Goal: Contribute content: Contribute content

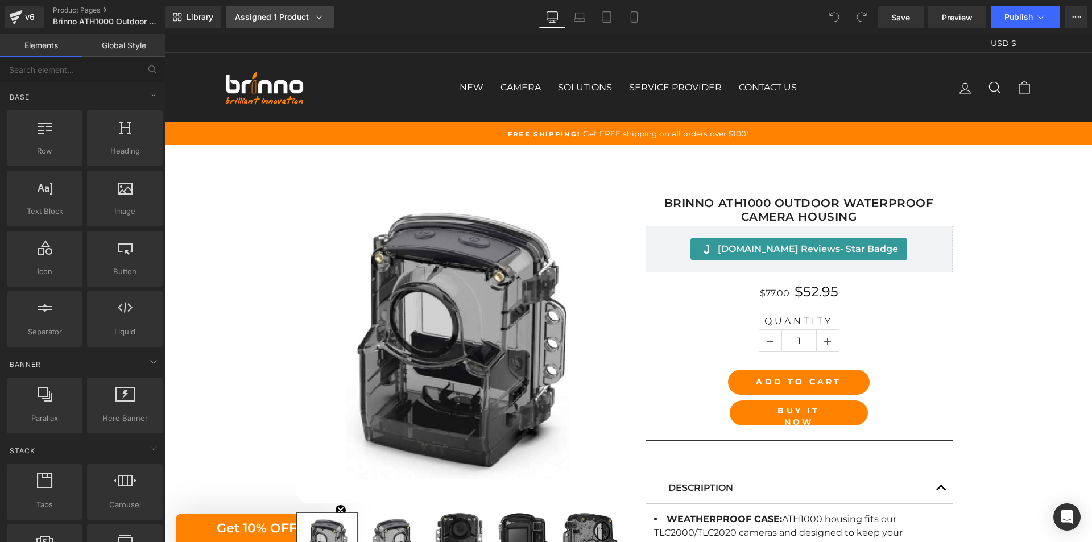
click at [301, 15] on div "Assigned 1 Product" at bounding box center [280, 16] width 90 height 11
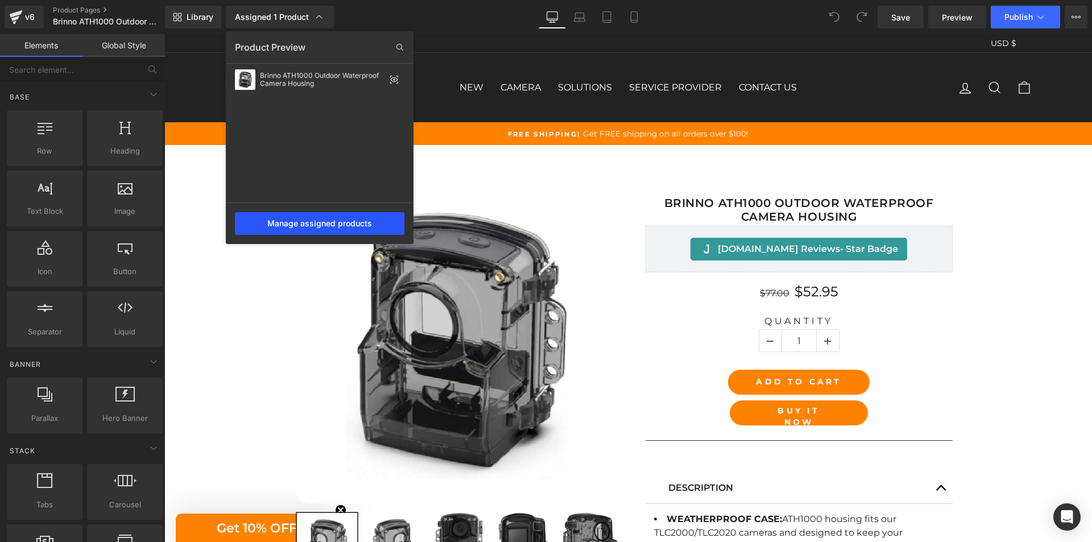
click at [335, 225] on div "Manage assigned products" at bounding box center [320, 223] width 170 height 23
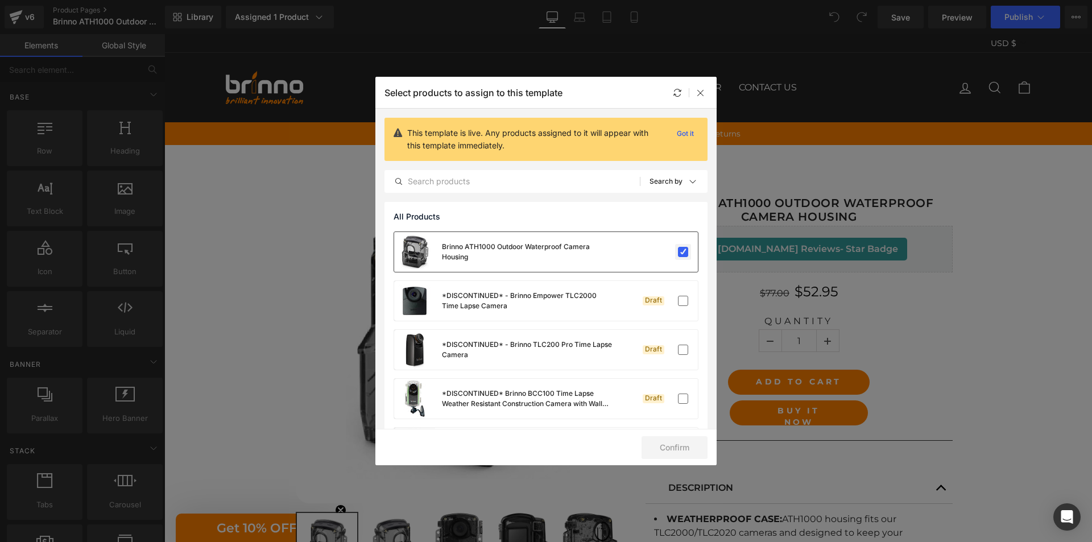
click at [679, 257] on label at bounding box center [683, 252] width 10 height 10
click at [683, 252] on input "checkbox" at bounding box center [683, 252] width 0 height 0
click at [665, 451] on button "Confirm" at bounding box center [675, 447] width 66 height 23
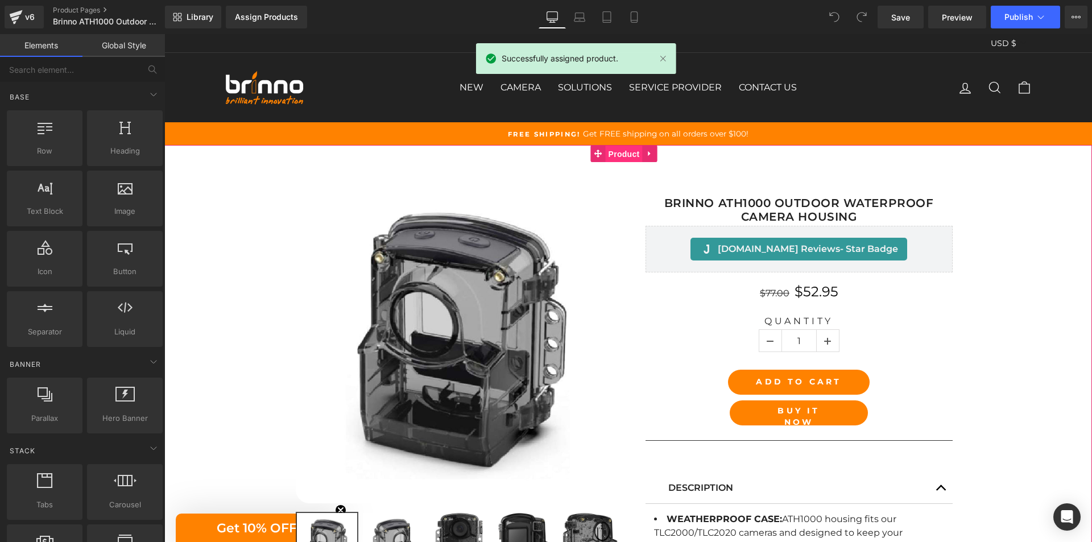
click at [621, 153] on span "Product" at bounding box center [624, 154] width 37 height 17
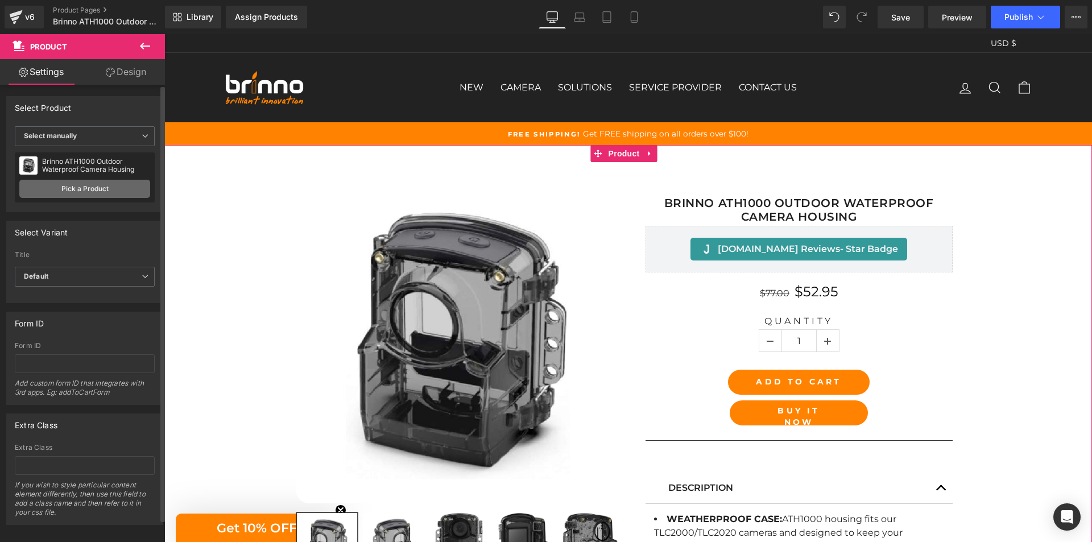
click at [92, 187] on link "Pick a Product" at bounding box center [84, 189] width 131 height 18
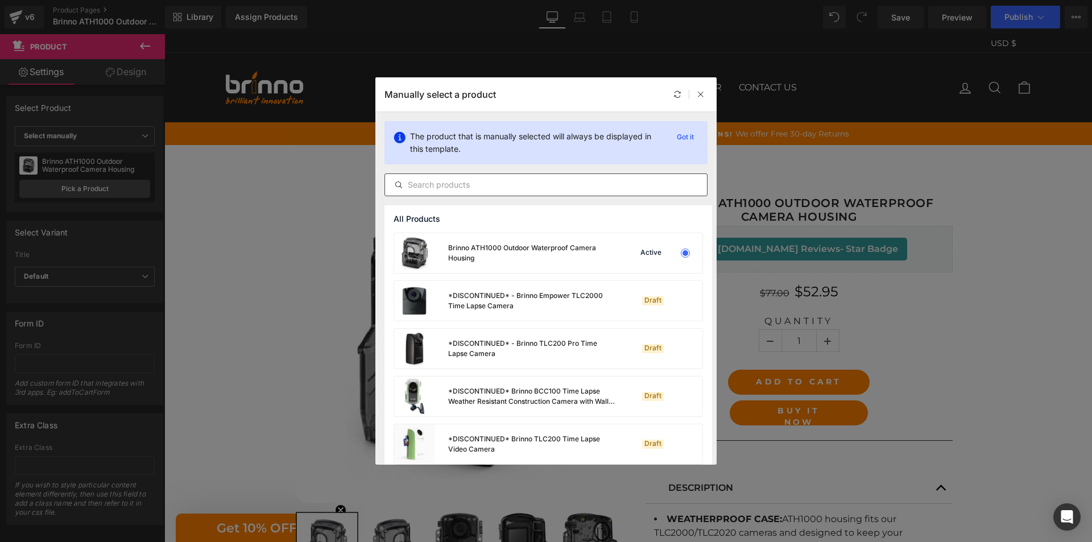
click at [492, 183] on input "text" at bounding box center [546, 185] width 322 height 14
paste input "Brinno ATH1000 Outdoor Waterproof Camera Housing"
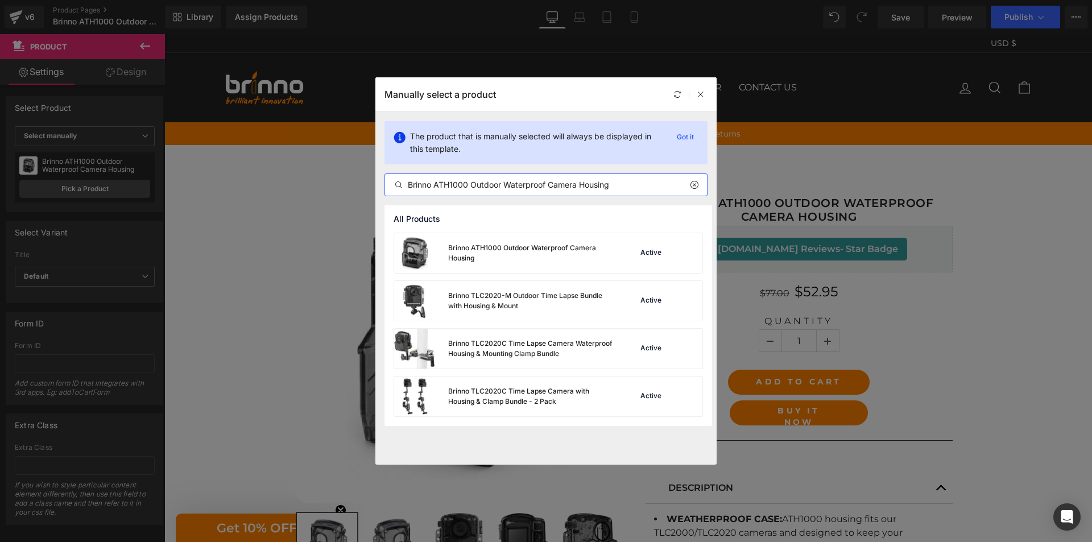
type input "Brinno ATH1000 Outdoor Waterproof Camera Housing"
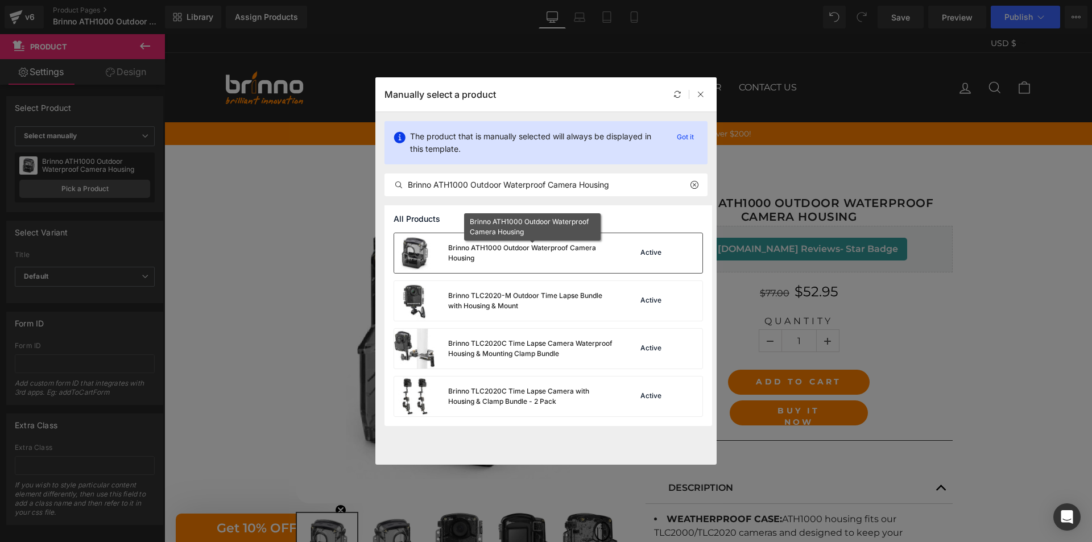
click at [510, 261] on div "Brinno ATH1000 Outdoor Waterproof Camera Housing" at bounding box center [532, 253] width 168 height 20
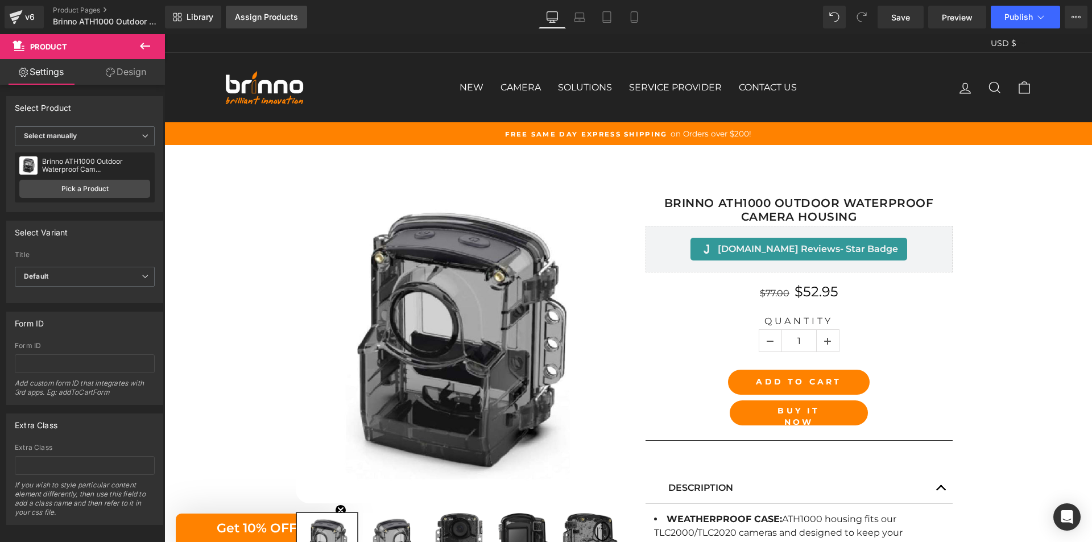
click at [288, 20] on div "Assign Products" at bounding box center [266, 17] width 63 height 9
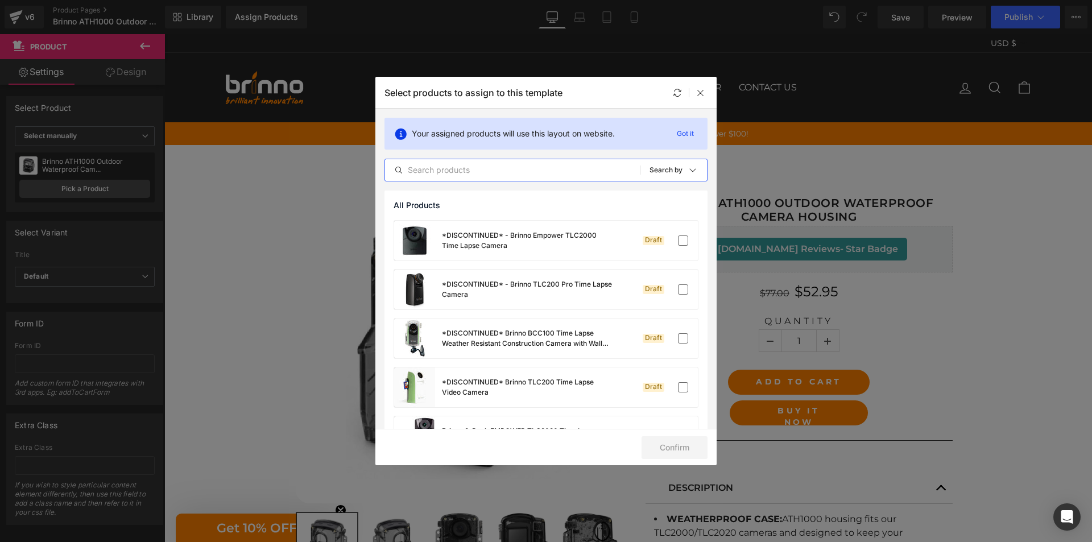
click at [493, 168] on input "text" at bounding box center [512, 170] width 255 height 14
paste input "Brinno ATH1000 Outdoor Waterproof Camera Housing"
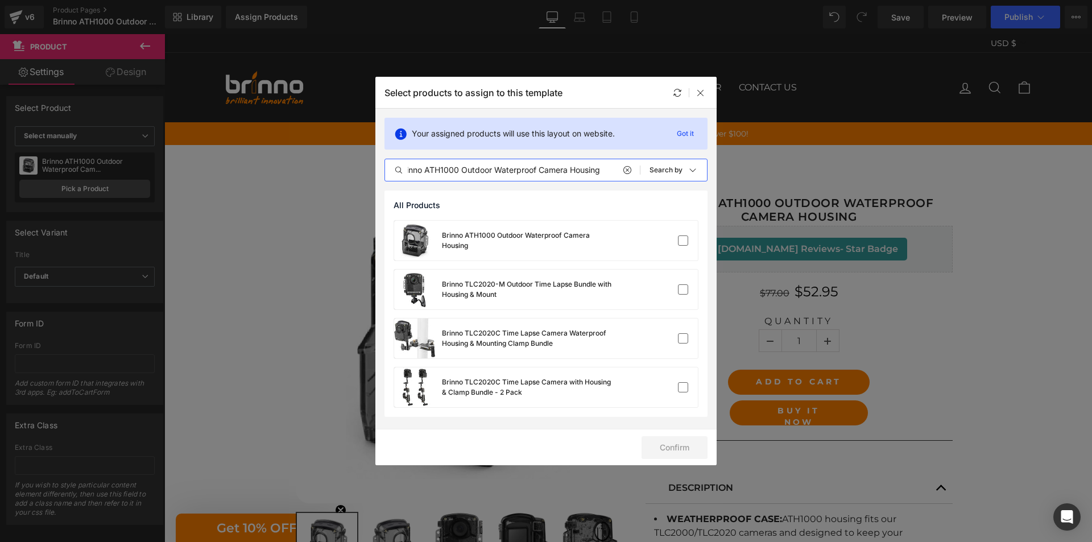
scroll to position [0, 11]
type input "Brinno ATH1000 Outdoor Waterproof Camera Housing"
click at [636, 240] on div "Brinno ATH1000 Outdoor Waterproof Camera Housing" at bounding box center [546, 241] width 304 height 40
click at [662, 449] on button "Confirm" at bounding box center [675, 447] width 66 height 23
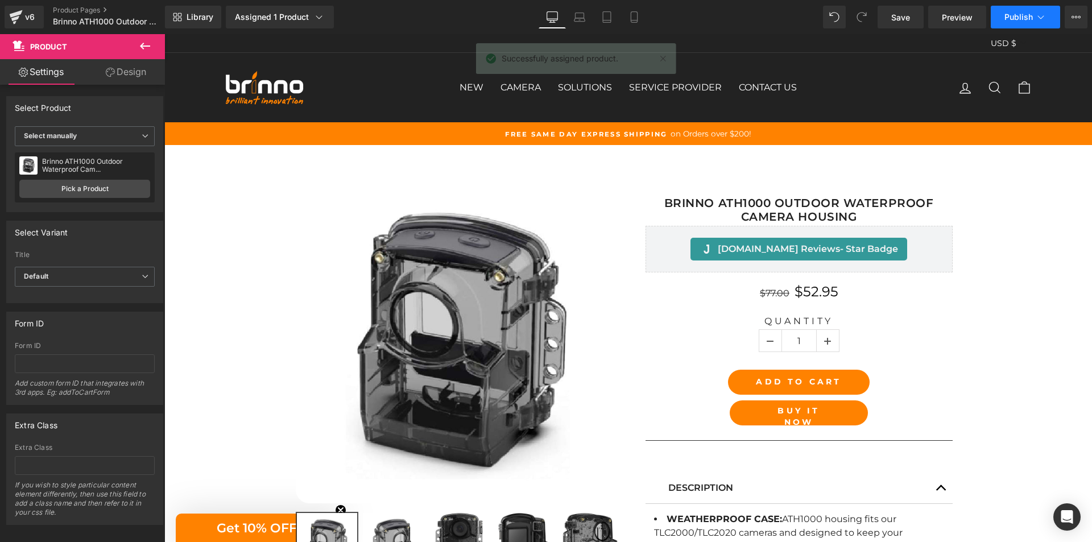
click at [1033, 14] on button "Publish" at bounding box center [1025, 17] width 69 height 23
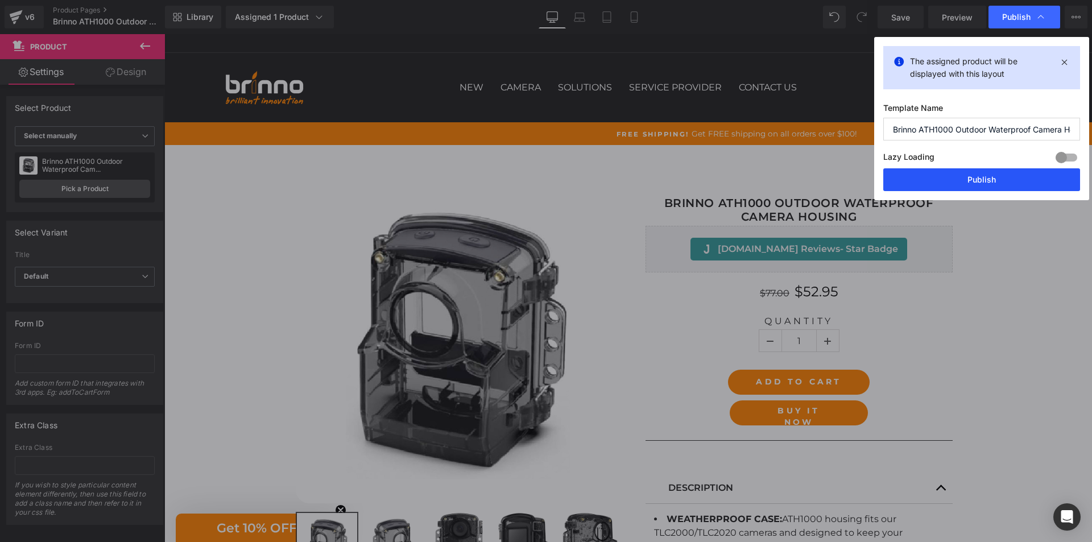
drag, startPoint x: 997, startPoint y: 183, endPoint x: 792, endPoint y: 142, distance: 208.8
click at [997, 183] on button "Publish" at bounding box center [982, 179] width 197 height 23
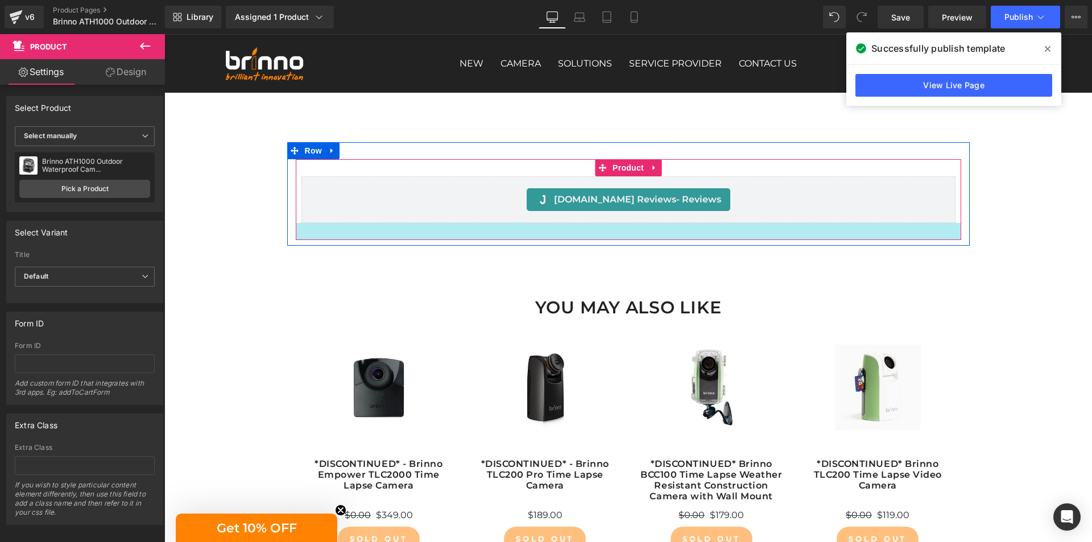
scroll to position [956, 0]
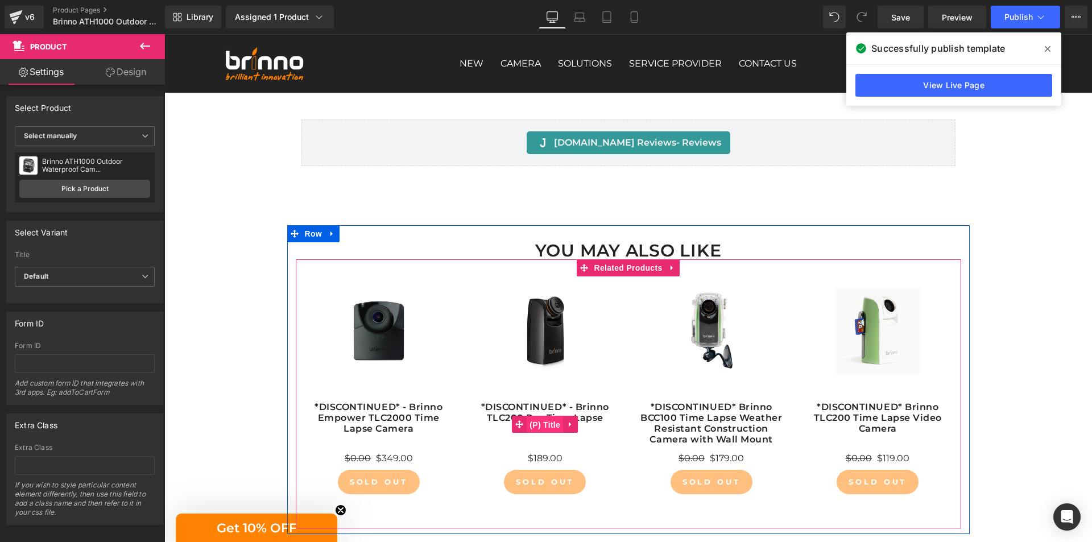
click at [540, 424] on span "(P) Title" at bounding box center [545, 424] width 36 height 17
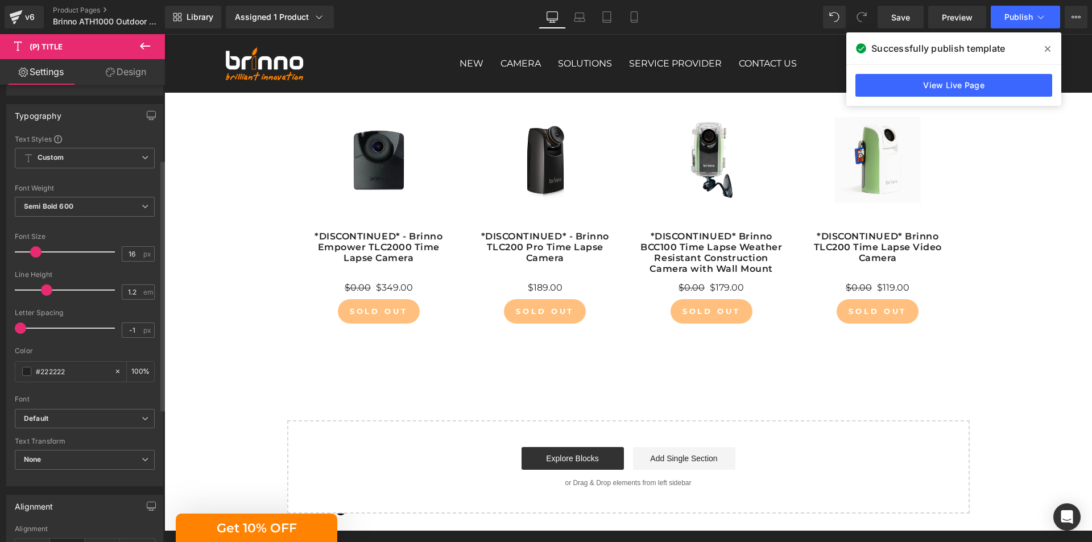
scroll to position [171, 0]
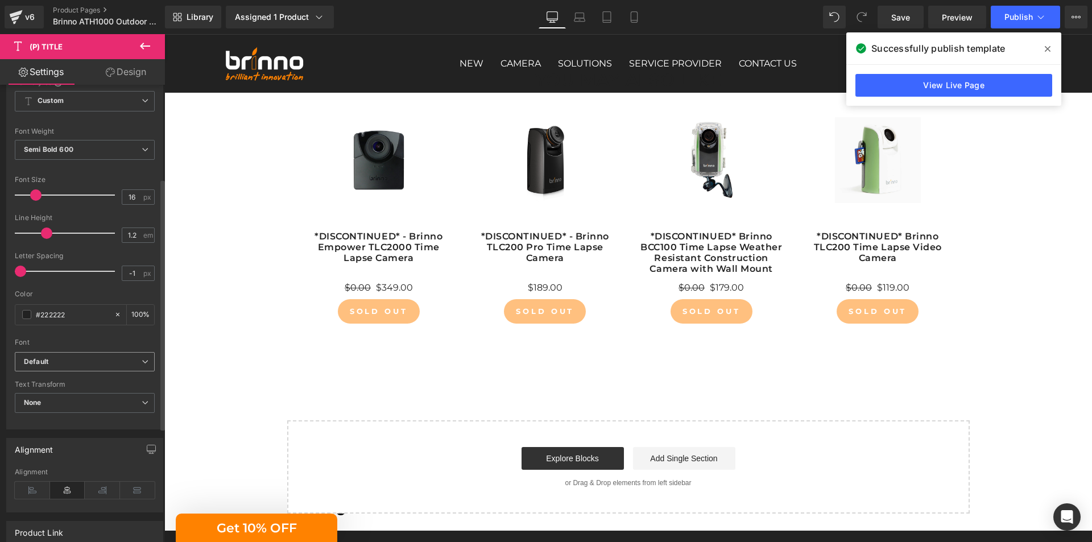
click at [118, 357] on b "Default" at bounding box center [83, 362] width 118 height 10
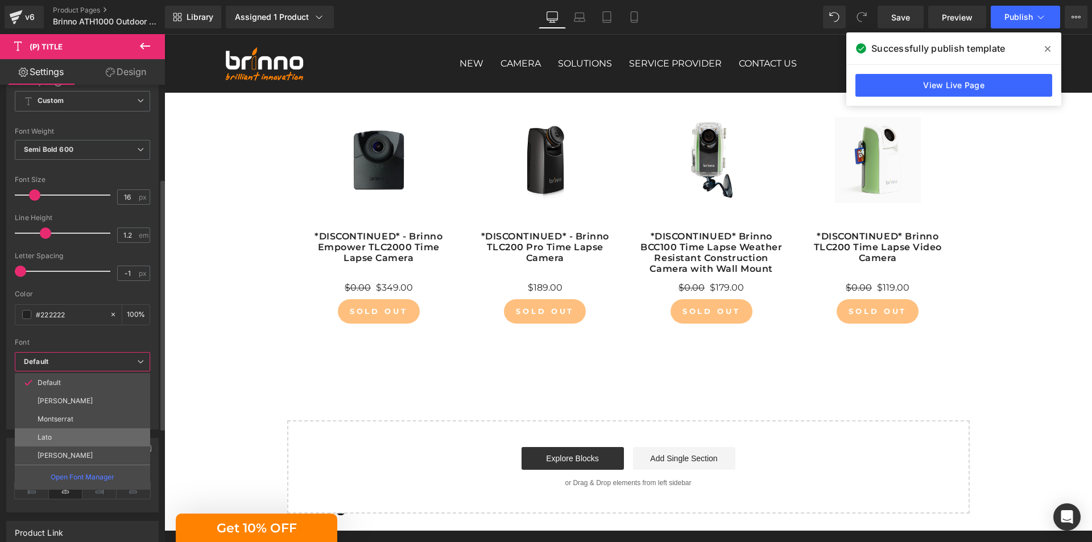
click at [82, 437] on li "Lato" at bounding box center [82, 437] width 135 height 18
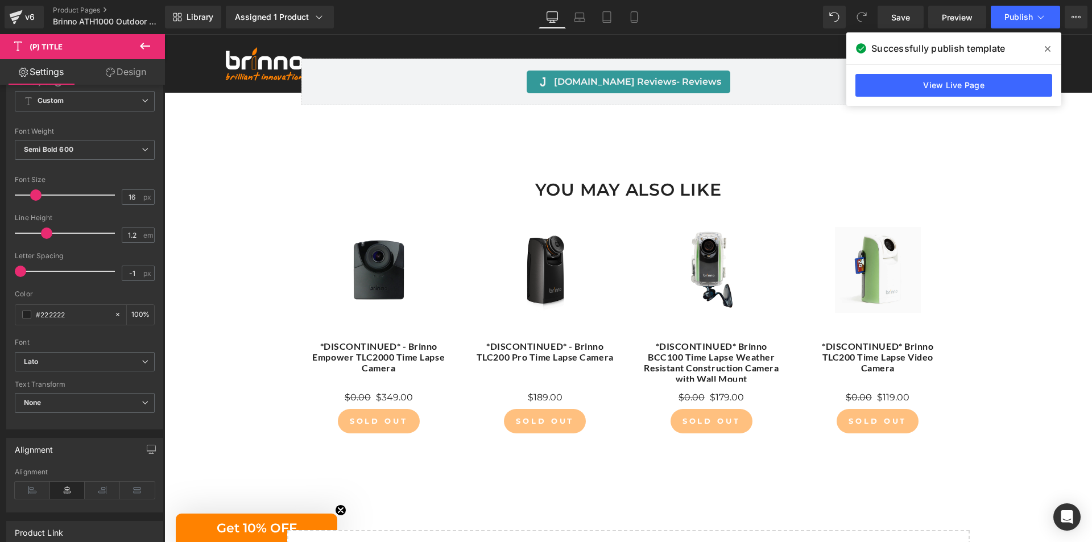
scroll to position [1013, 0]
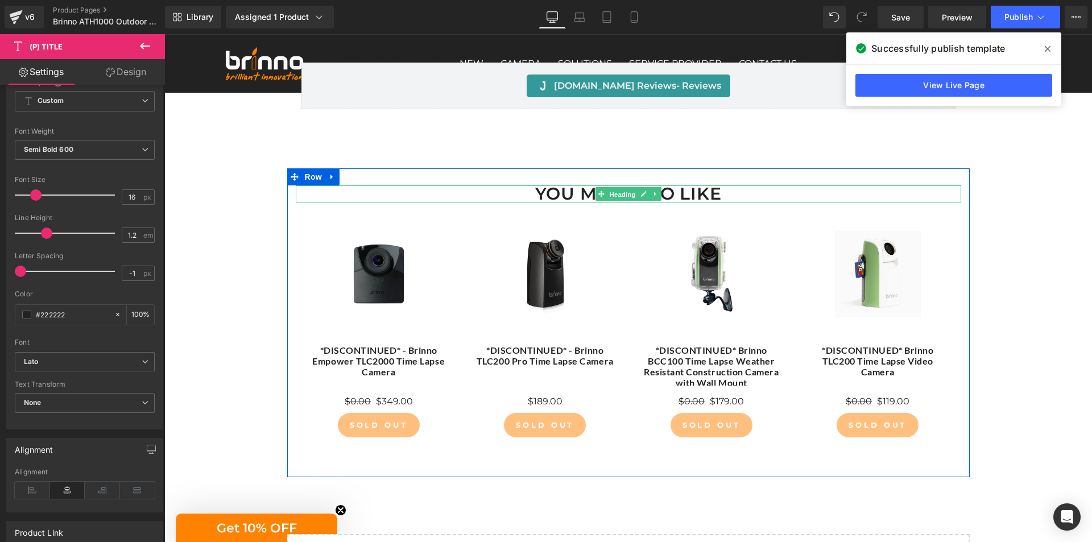
click at [620, 195] on span "Heading" at bounding box center [622, 195] width 31 height 14
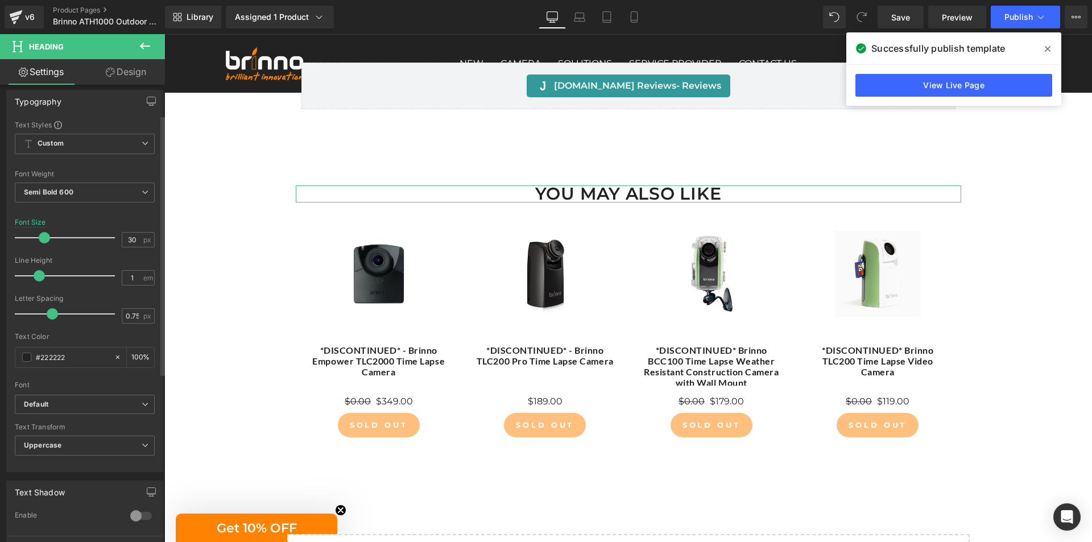
scroll to position [114, 0]
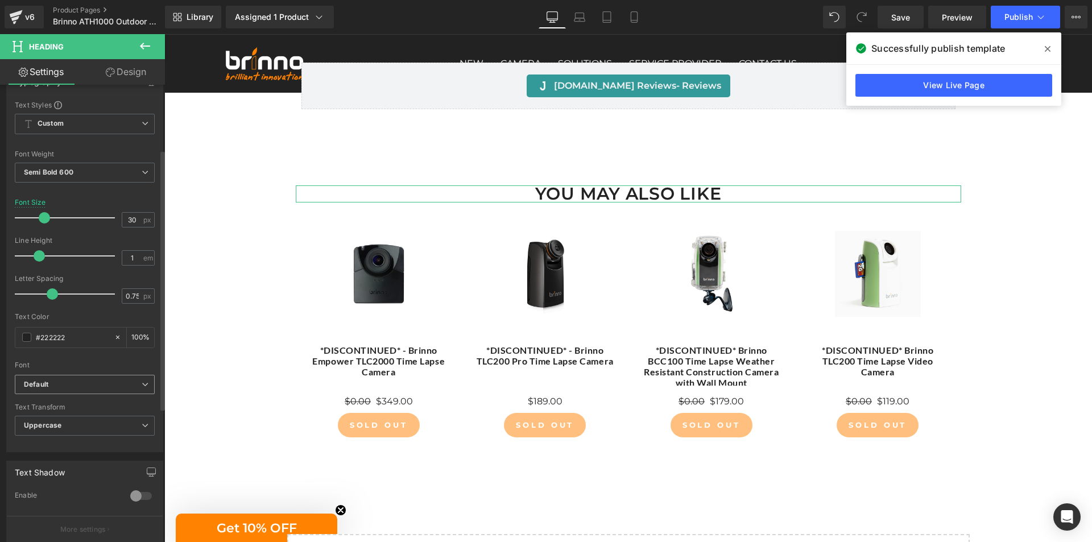
click at [112, 379] on span "Default" at bounding box center [85, 385] width 140 height 20
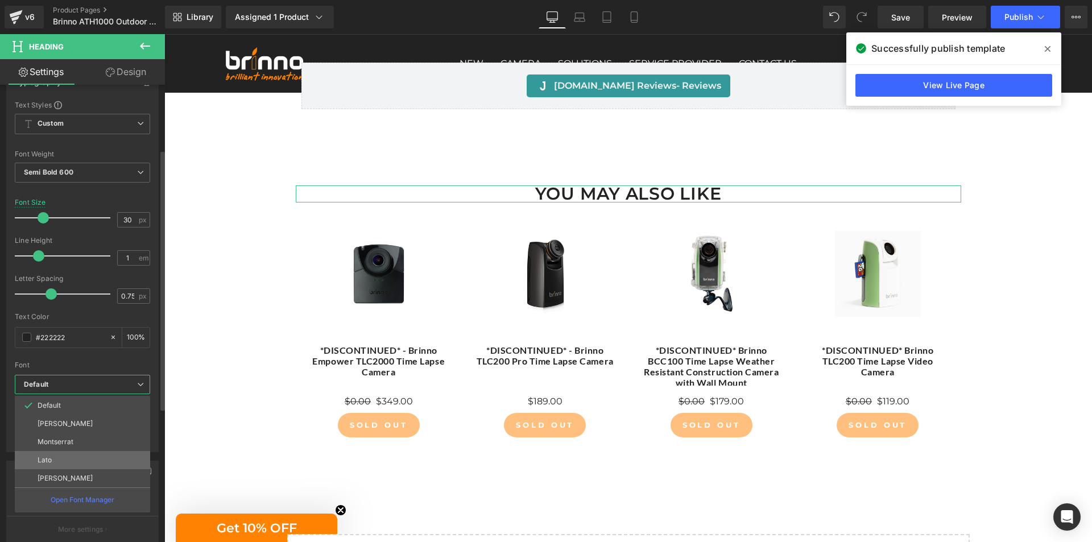
click at [94, 461] on li "Lato" at bounding box center [82, 460] width 135 height 18
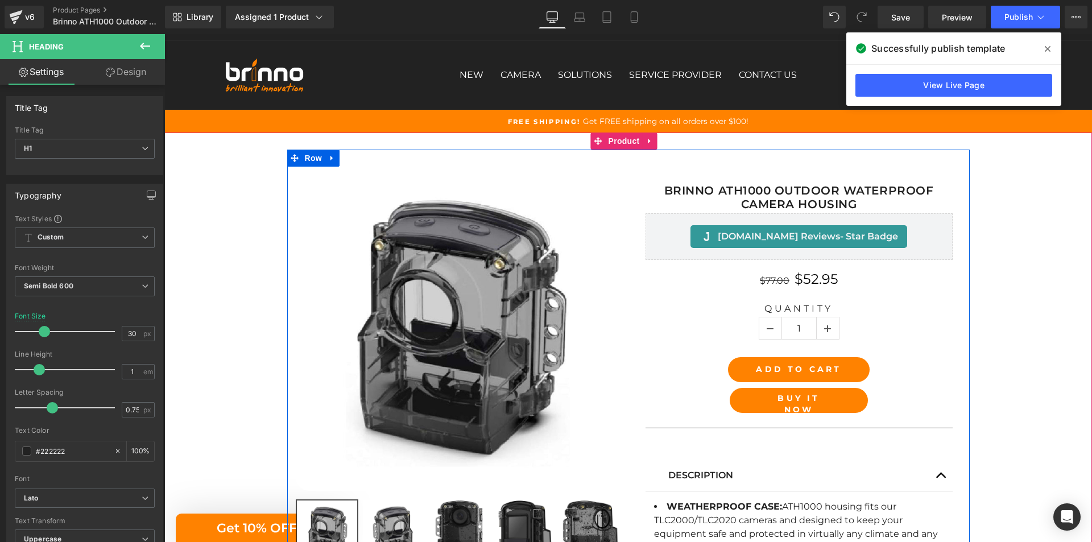
scroll to position [0, 0]
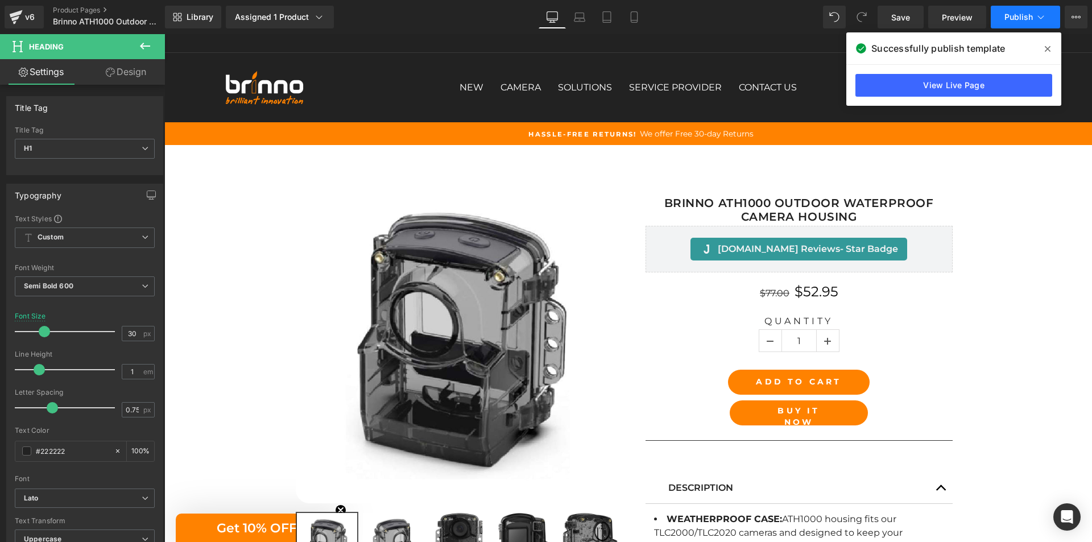
click at [1017, 14] on span "Publish" at bounding box center [1019, 17] width 28 height 9
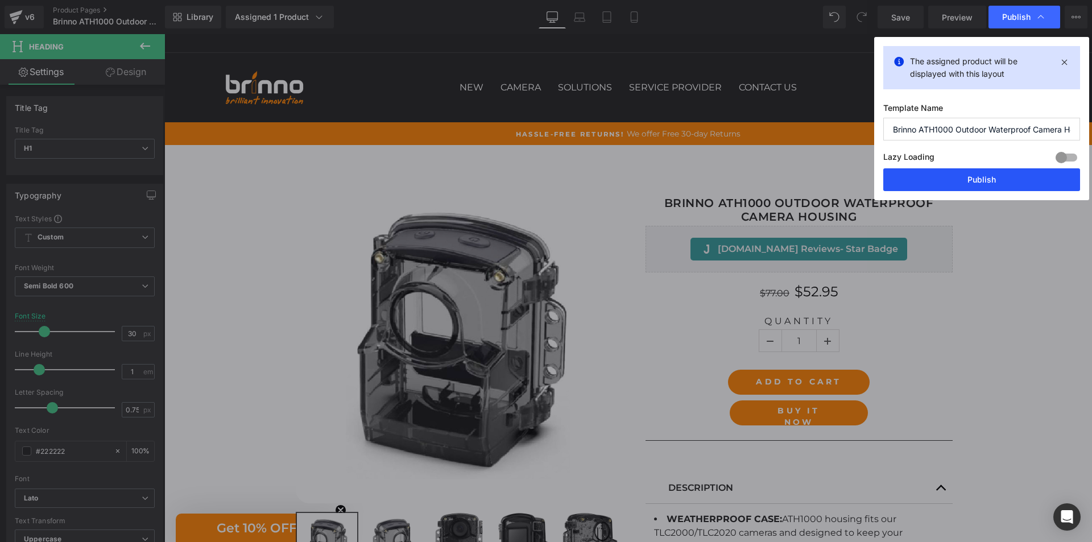
click at [989, 174] on button "Publish" at bounding box center [982, 179] width 197 height 23
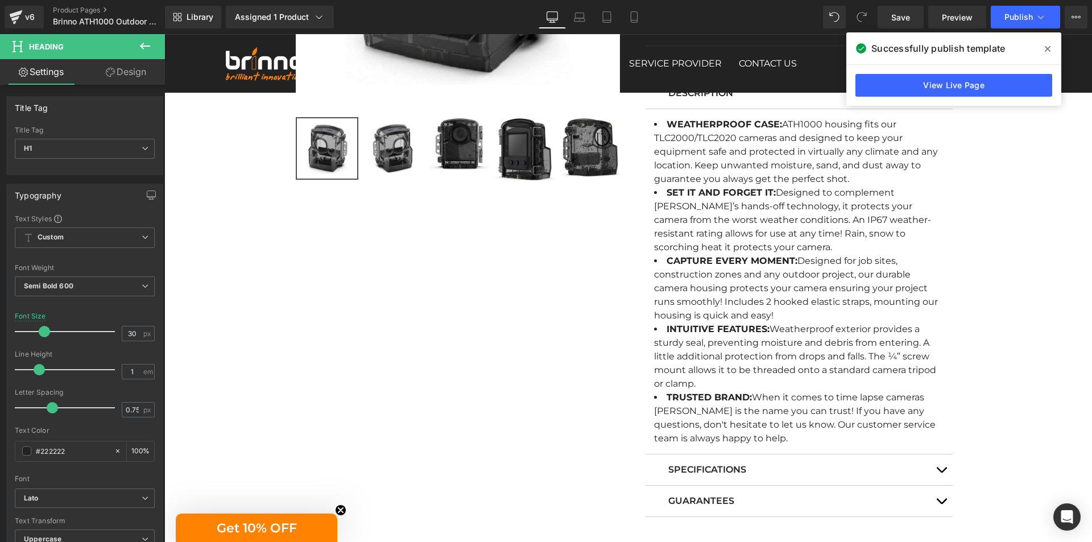
scroll to position [228, 0]
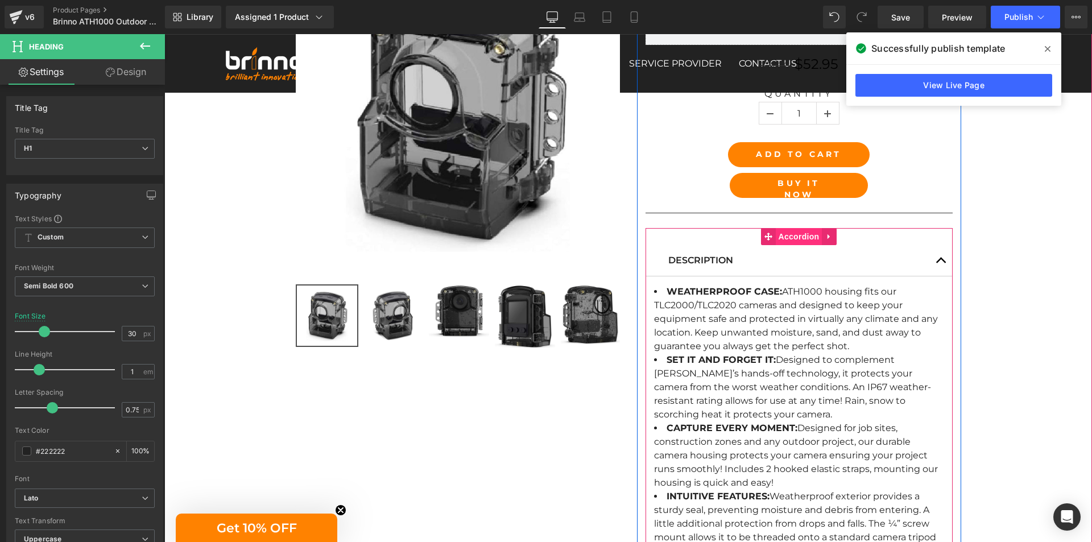
click at [795, 238] on span "Accordion" at bounding box center [799, 236] width 47 height 17
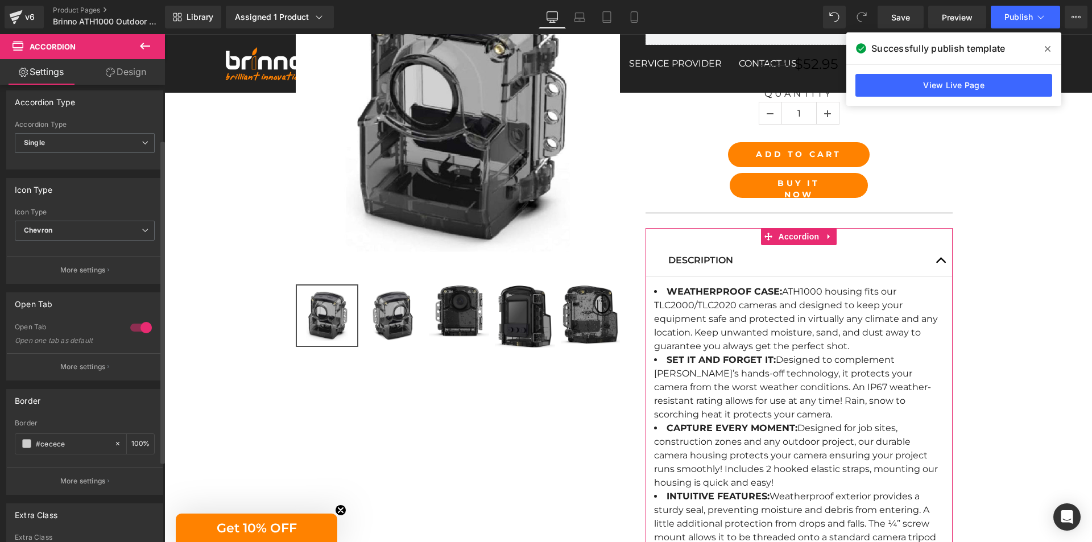
scroll to position [77, 0]
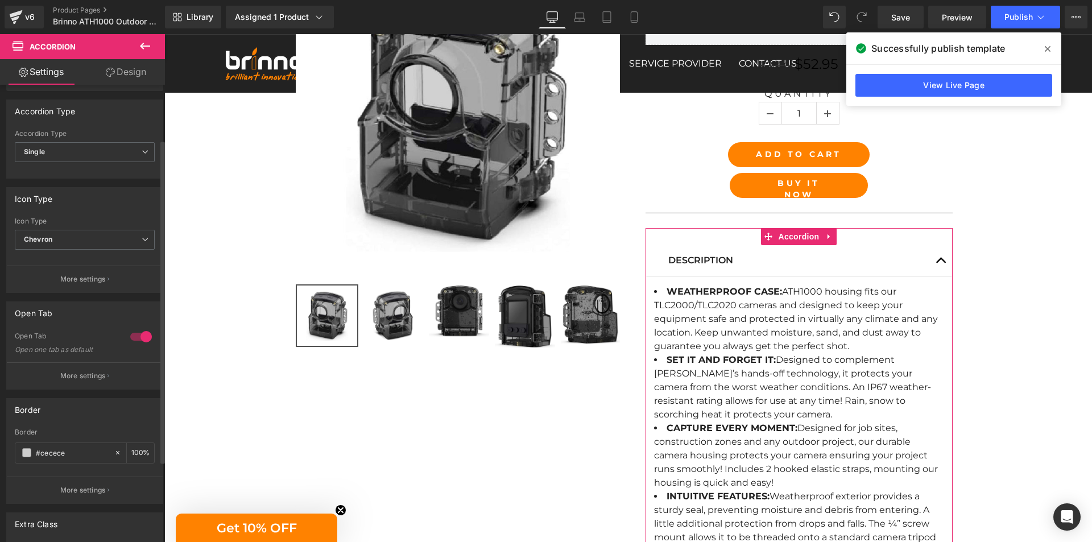
click at [131, 336] on div at bounding box center [140, 337] width 27 height 18
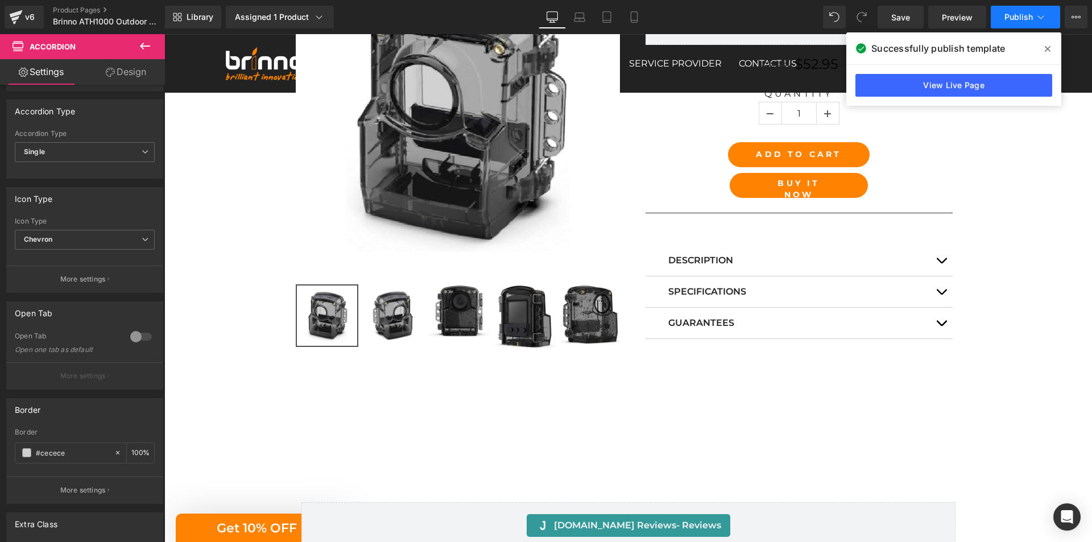
click at [1014, 20] on span "Publish" at bounding box center [1019, 17] width 28 height 9
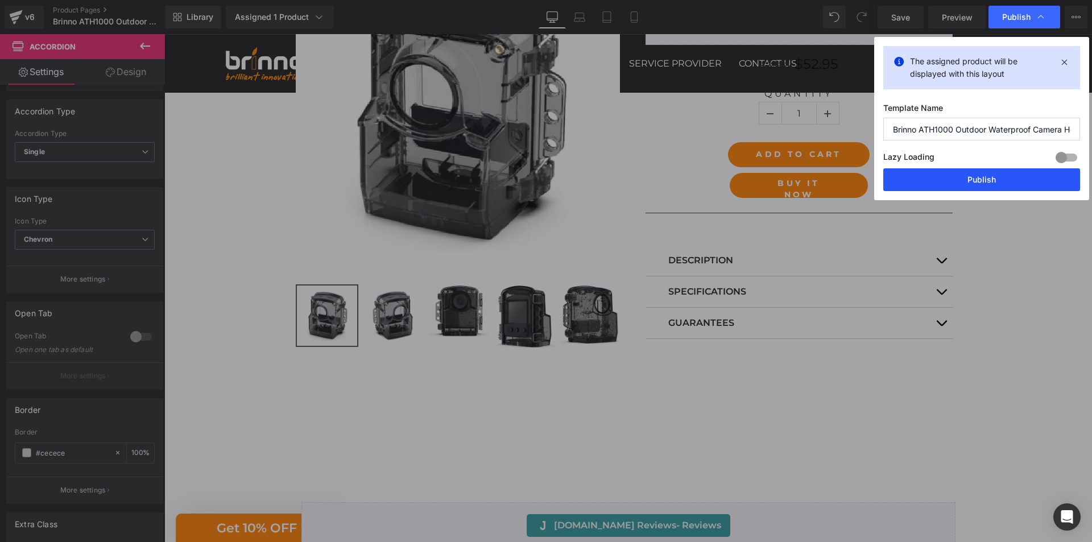
click at [990, 174] on button "Publish" at bounding box center [982, 179] width 197 height 23
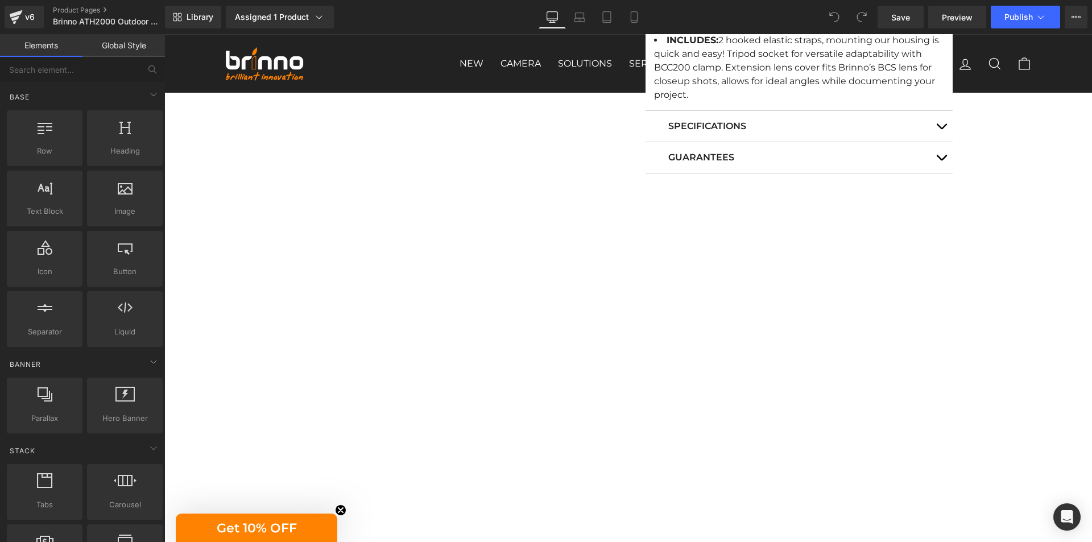
scroll to position [853, 0]
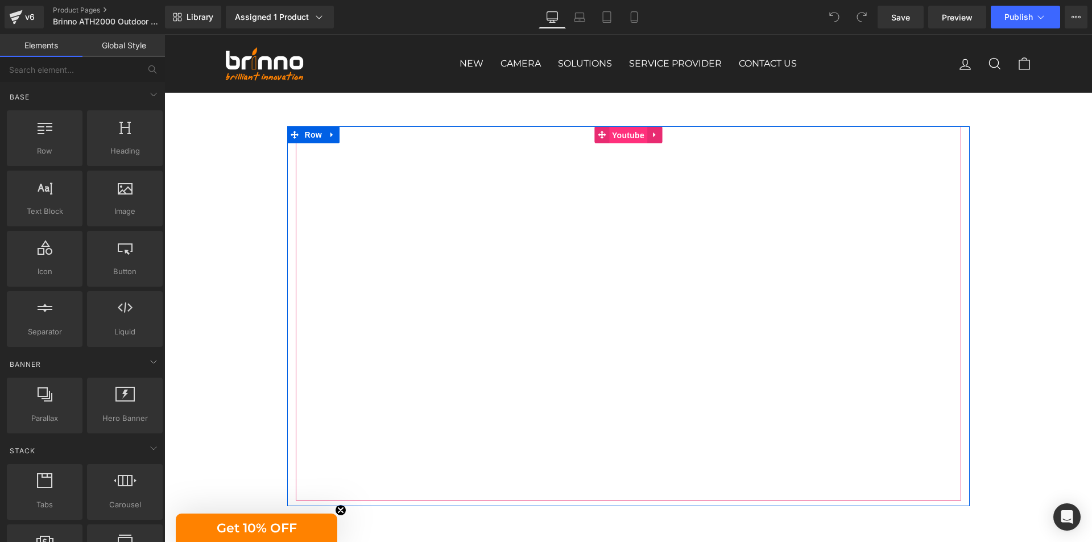
click at [625, 134] on span "Youtube" at bounding box center [628, 135] width 38 height 17
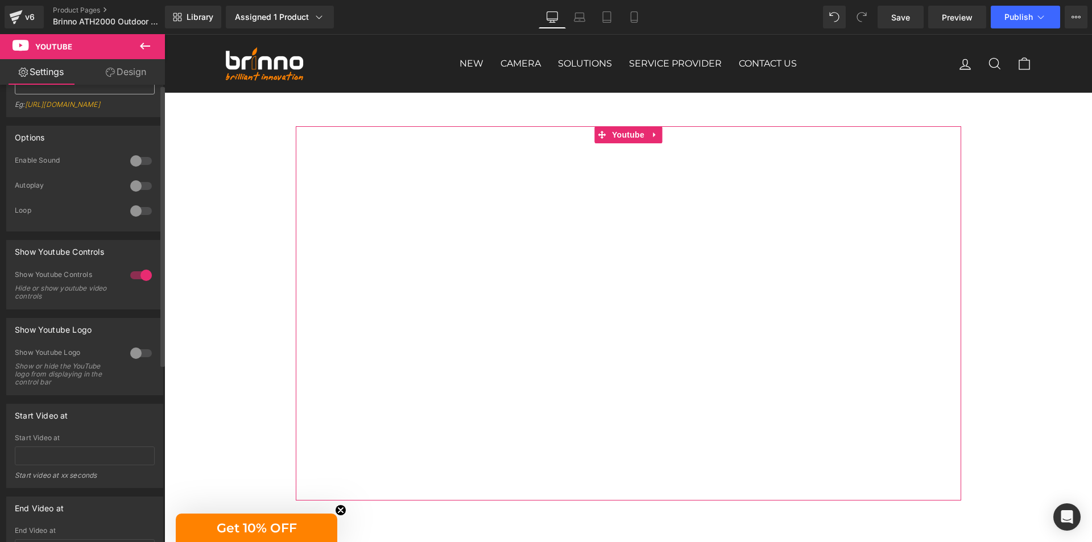
scroll to position [0, 0]
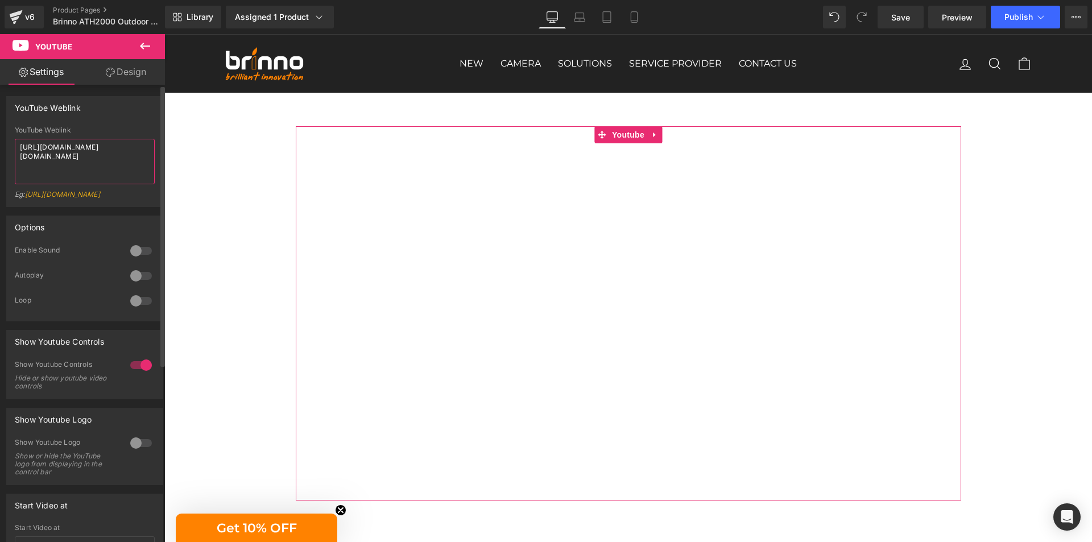
click at [104, 162] on textarea "[URL][DOMAIN_NAME][DOMAIN_NAME]" at bounding box center [85, 162] width 140 height 46
click at [133, 372] on div at bounding box center [140, 365] width 27 height 18
click at [90, 152] on textarea "[URL][DOMAIN_NAME][DOMAIN_NAME]" at bounding box center [85, 162] width 140 height 46
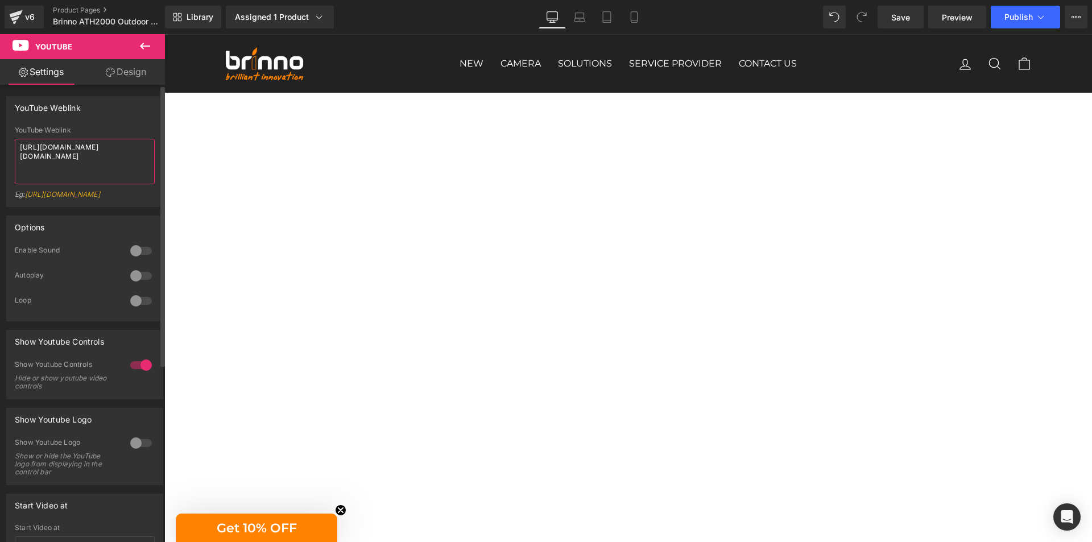
click at [90, 152] on textarea "[URL][DOMAIN_NAME][DOMAIN_NAME]" at bounding box center [85, 162] width 140 height 46
click at [115, 169] on textarea "[URL][DOMAIN_NAME][DOMAIN_NAME]" at bounding box center [85, 162] width 140 height 46
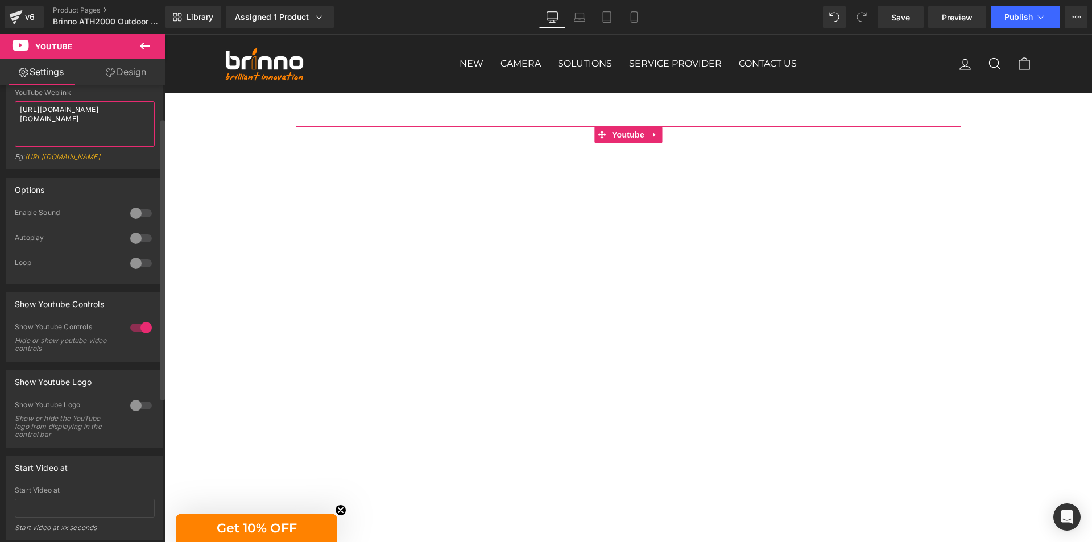
scroll to position [57, 0]
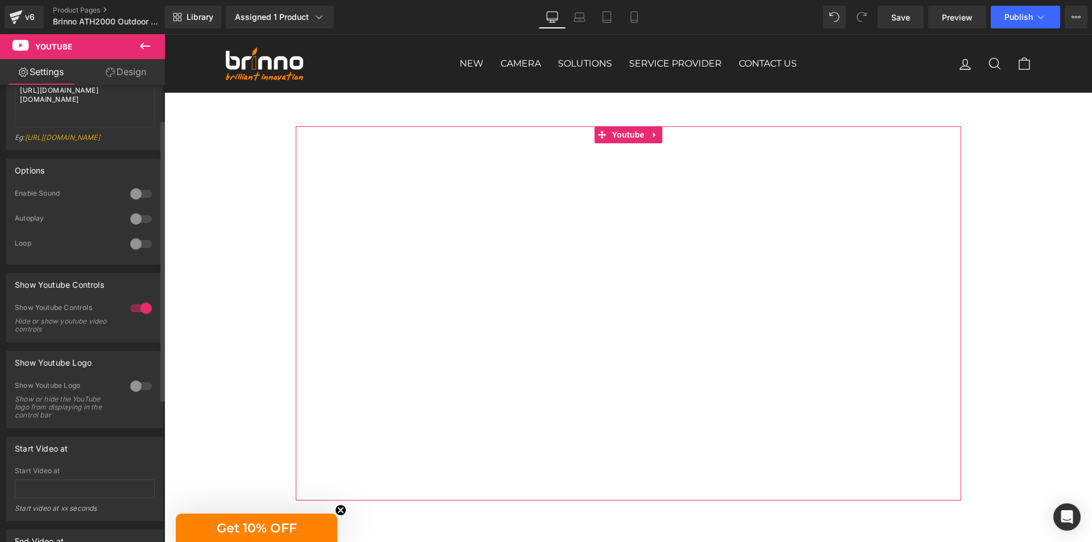
click at [136, 225] on div at bounding box center [140, 219] width 27 height 18
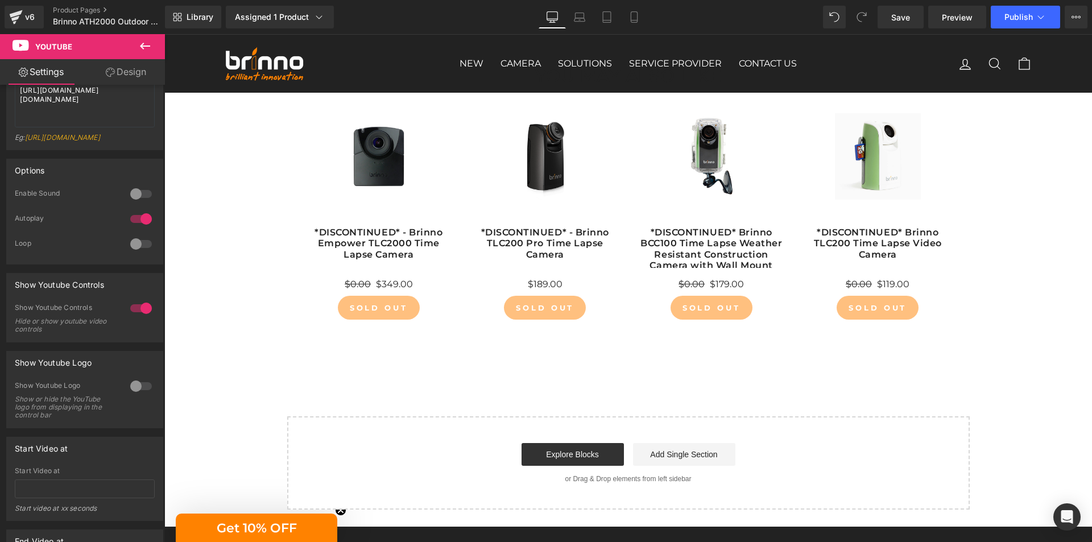
scroll to position [1479, 0]
